Goal: Find specific page/section: Locate a particular part of the current website

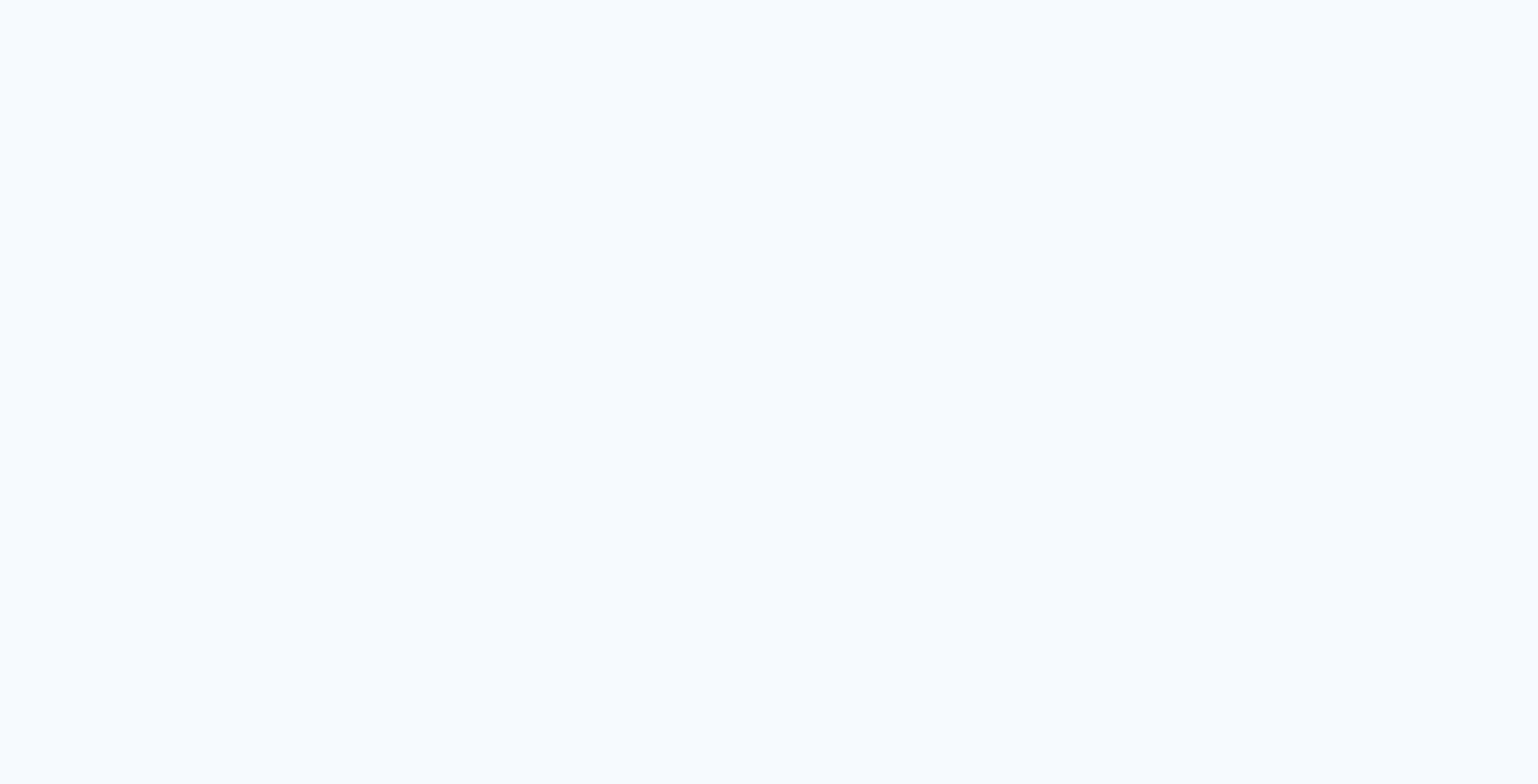
click at [289, 191] on quentale-app at bounding box center [769, 392] width 1538 height 784
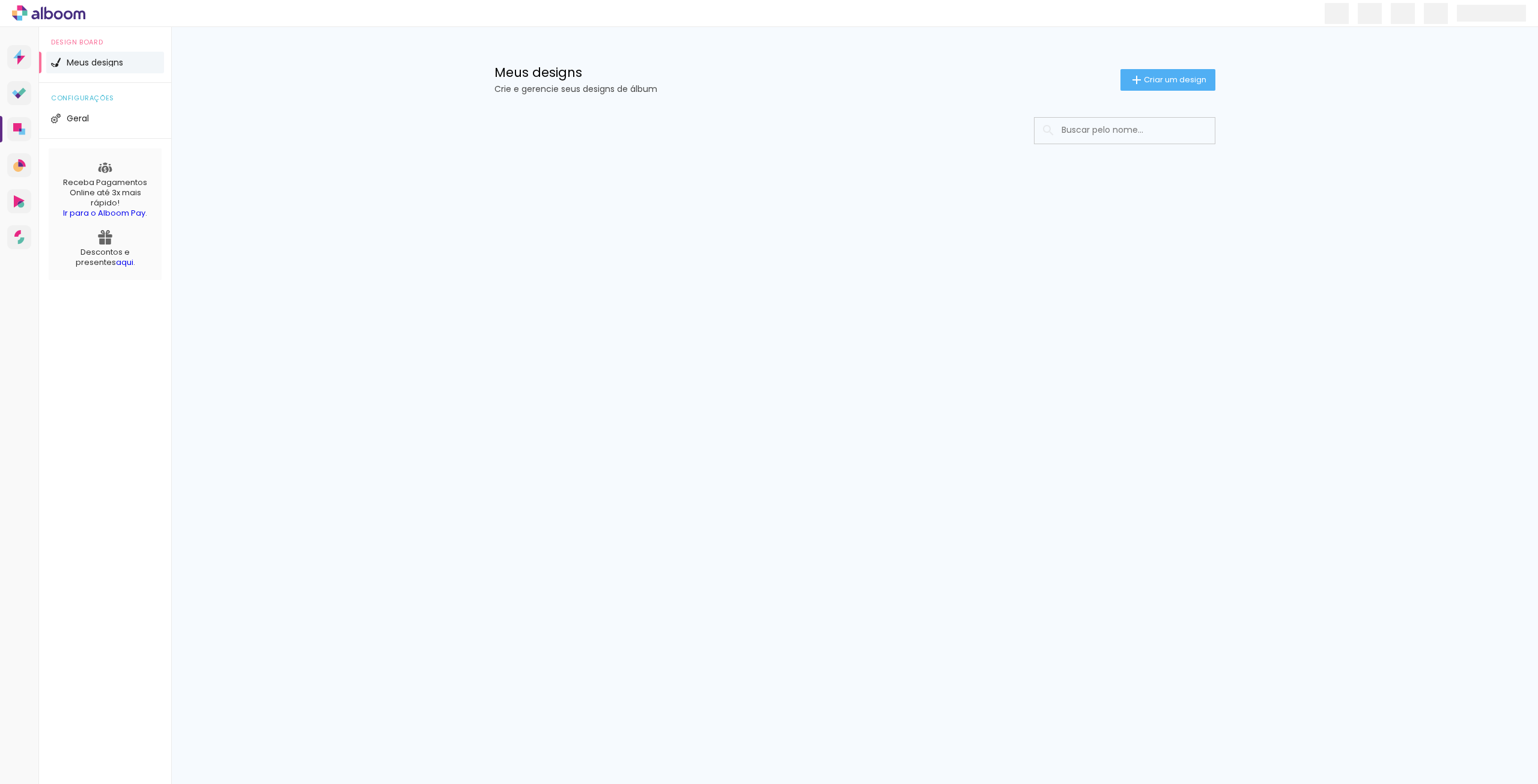
click at [1117, 131] on input at bounding box center [1141, 130] width 171 height 25
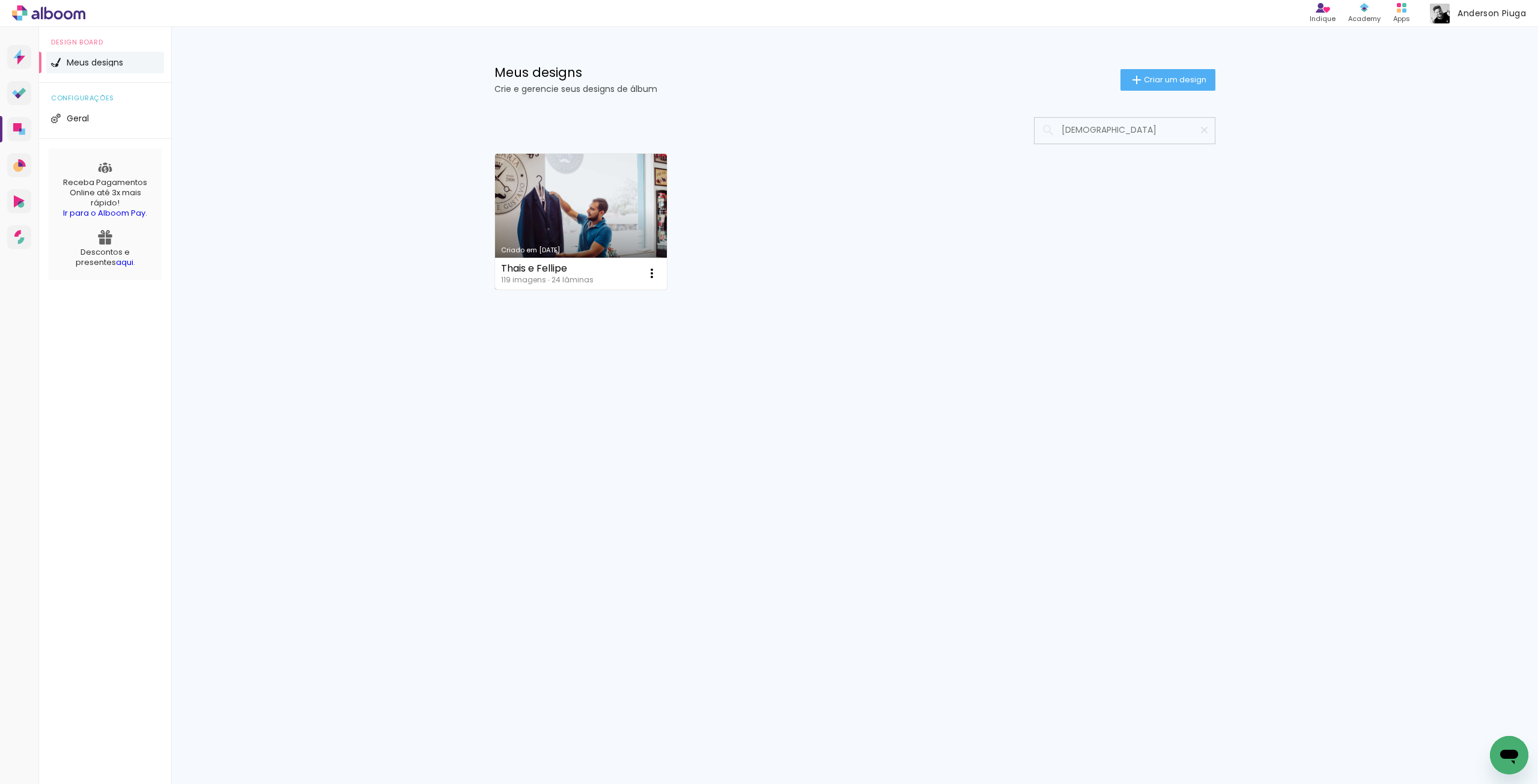
type input "[DEMOGRAPHIC_DATA]"
type paper-input "[DEMOGRAPHIC_DATA]"
click at [581, 194] on link "Criado em [DATE]" at bounding box center [581, 221] width 173 height 136
